Goal: Find specific page/section: Locate a particular part of the current website

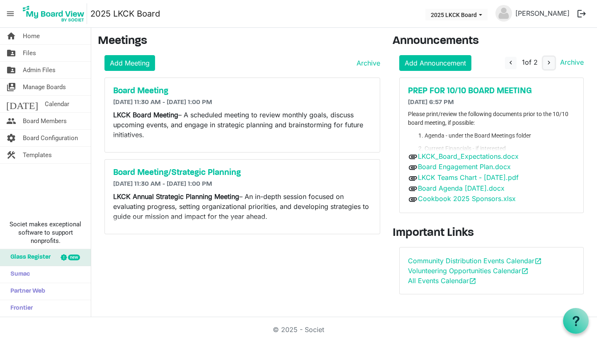
click at [549, 63] on span "navigate_next" at bounding box center [548, 62] width 7 height 7
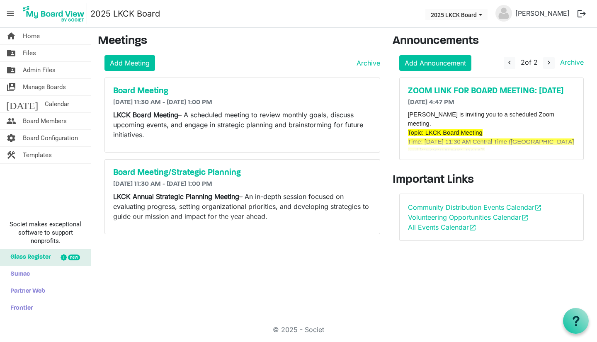
click at [473, 91] on h5 "ZOOM LINK FOR BOARD MEETING: [DATE]" at bounding box center [491, 91] width 167 height 10
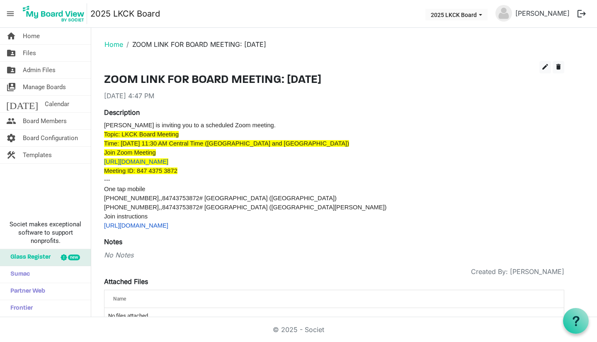
click at [155, 163] on link "[URL][DOMAIN_NAME]" at bounding box center [136, 161] width 64 height 7
click at [47, 34] on link "home Home" at bounding box center [45, 36] width 91 height 17
